Goal: Information Seeking & Learning: Learn about a topic

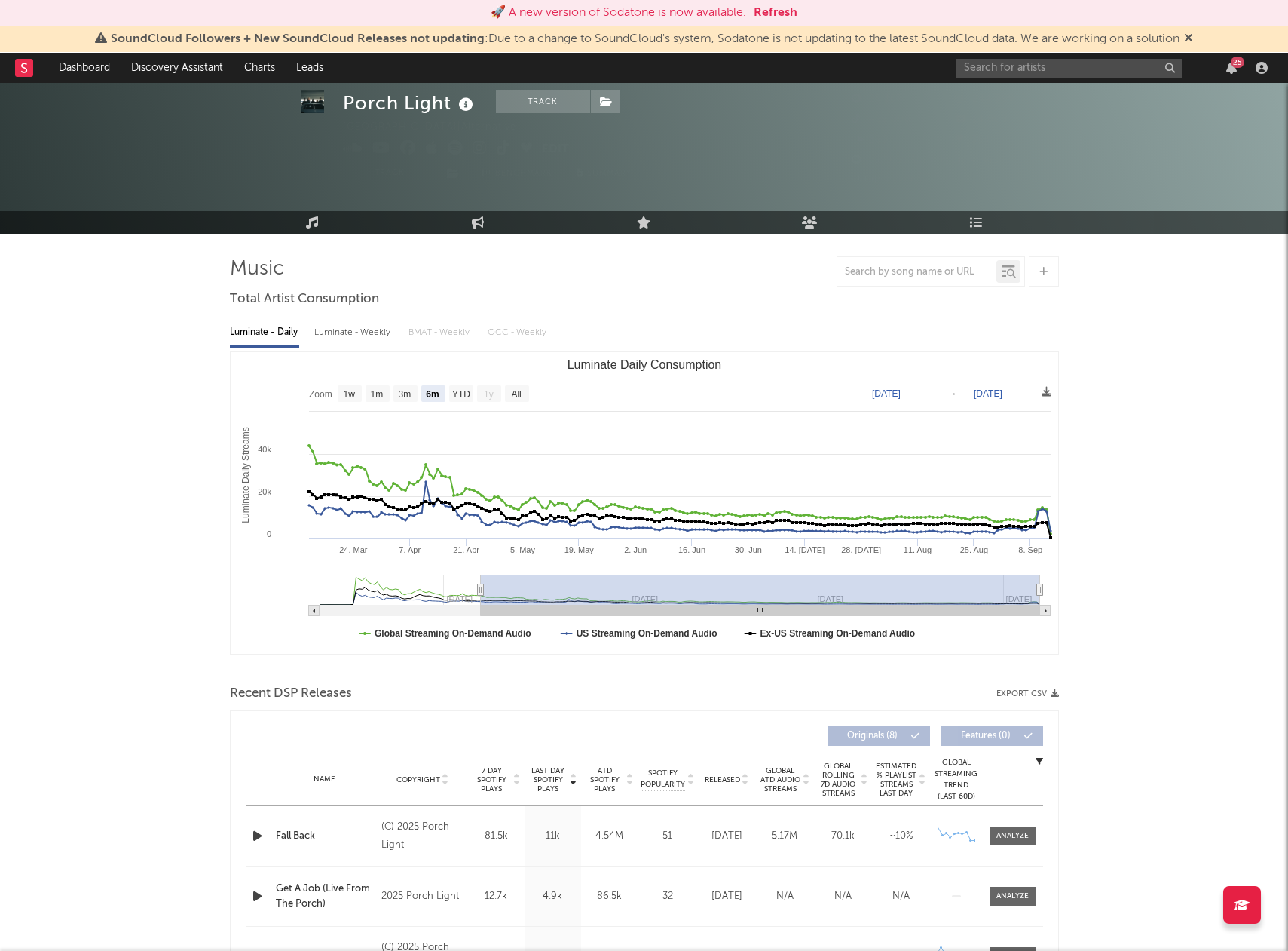
select select "6m"
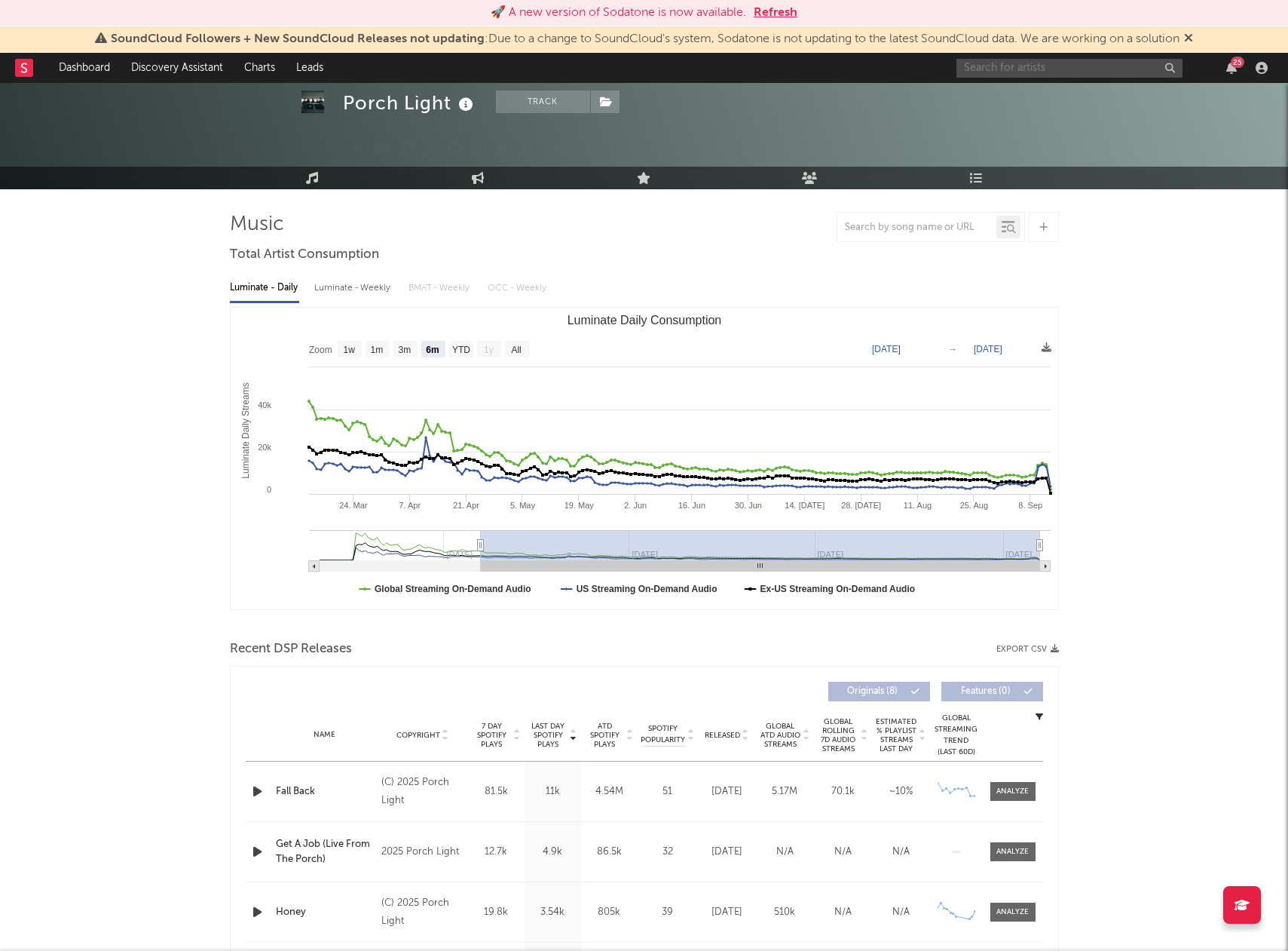
click at [985, 75] on input "text" at bounding box center [1069, 68] width 226 height 19
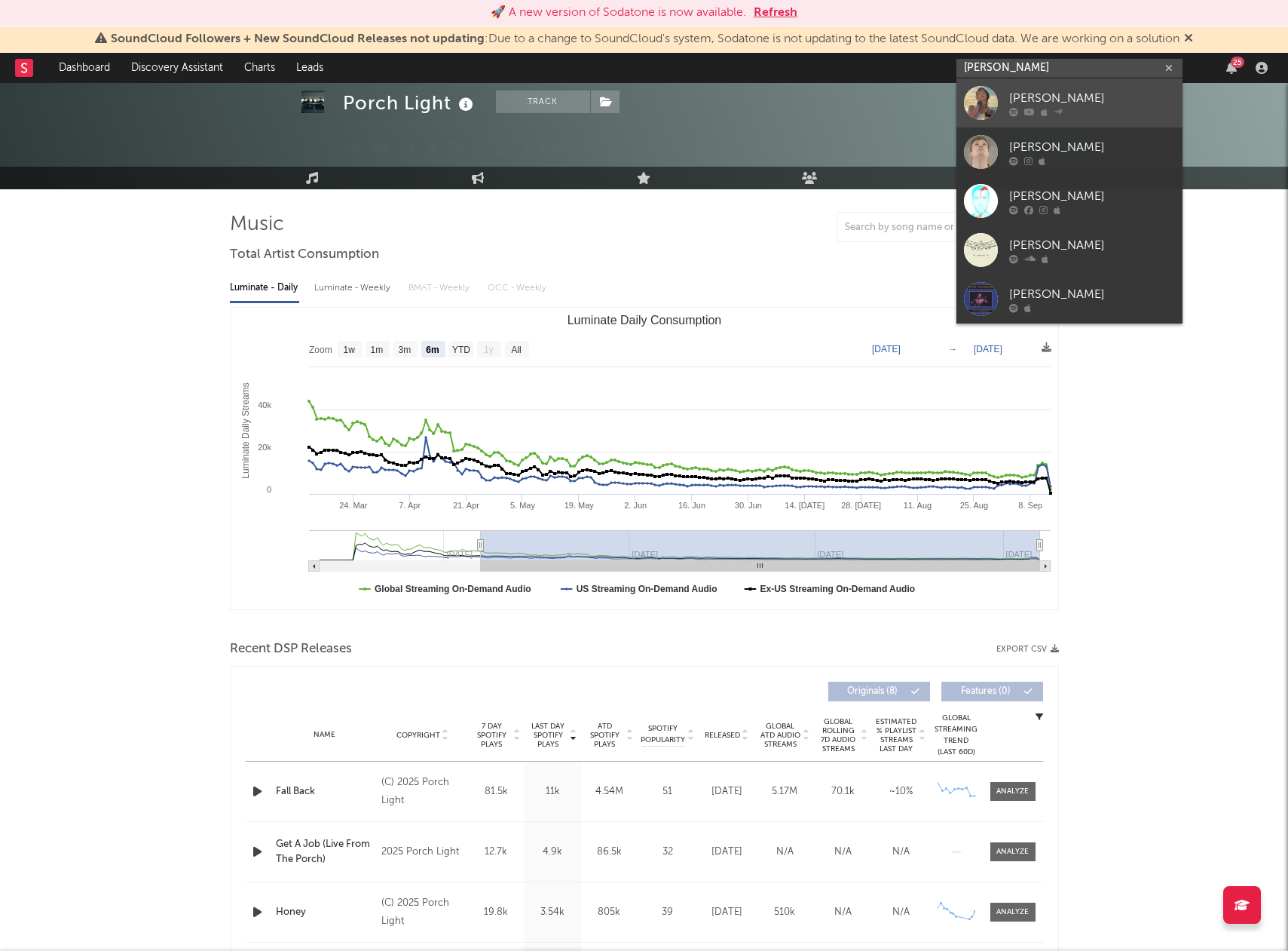
type input "[PERSON_NAME]"
click at [1008, 94] on link "[PERSON_NAME]" at bounding box center [1069, 103] width 226 height 49
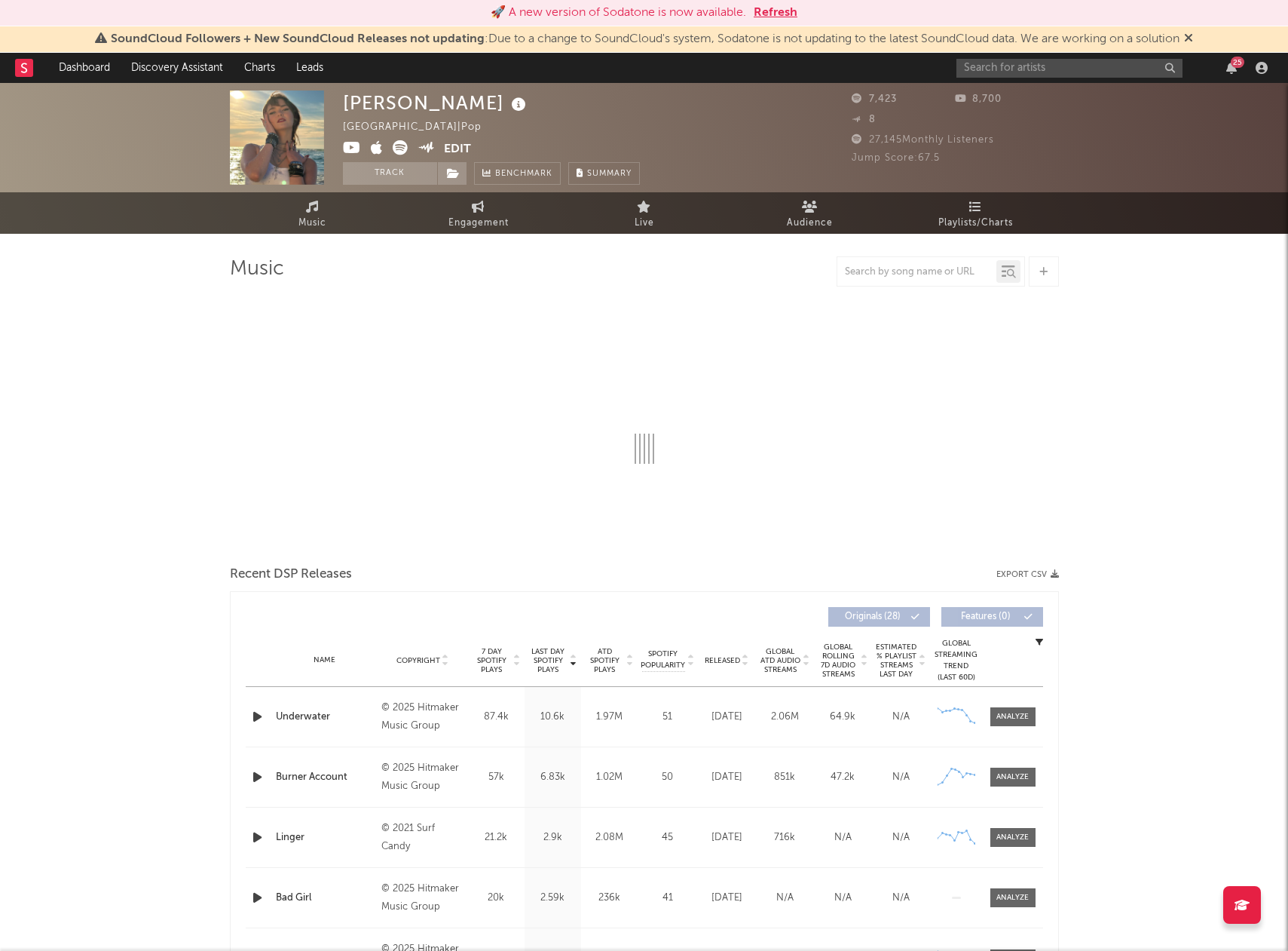
select select "6m"
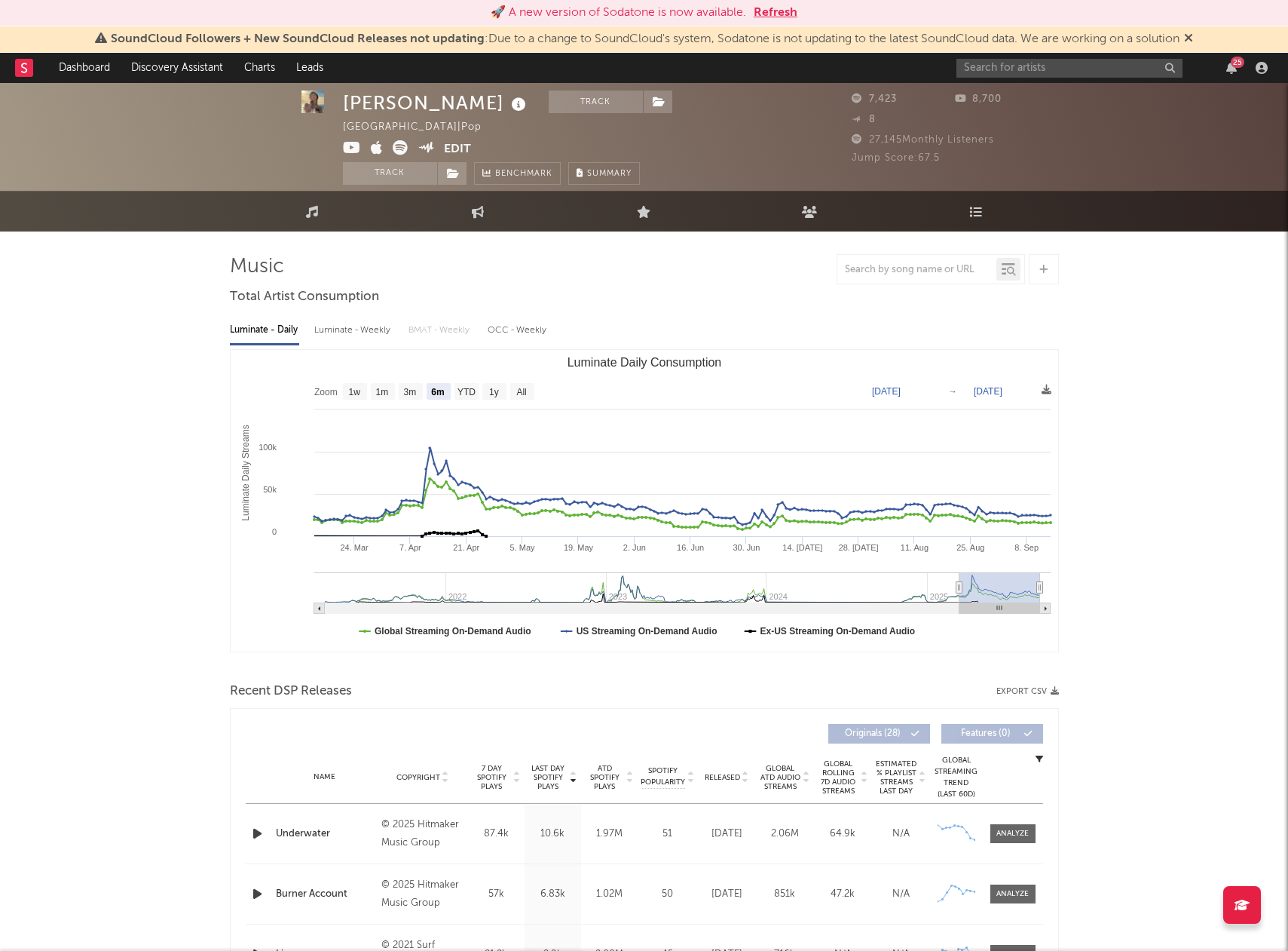
scroll to position [2, 0]
